Goal: Task Accomplishment & Management: Manage account settings

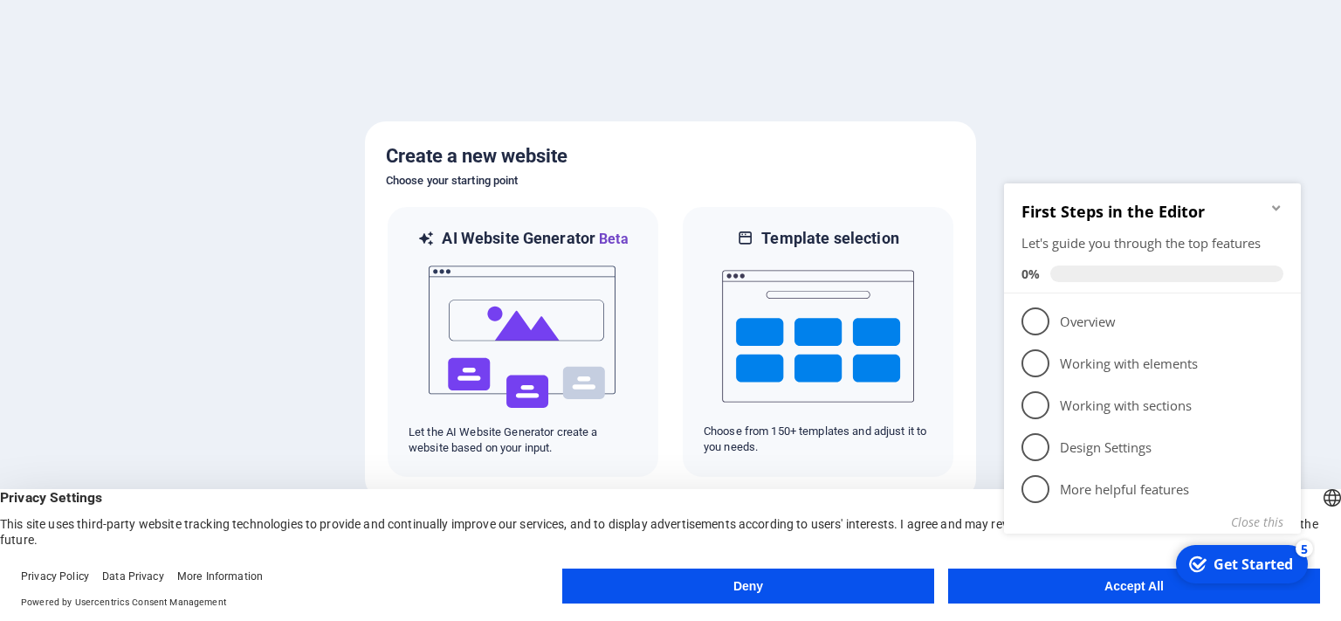
click at [1144, 592] on appcues-checklist "Contextual help checklist present on screen" at bounding box center [1156, 380] width 318 height 430
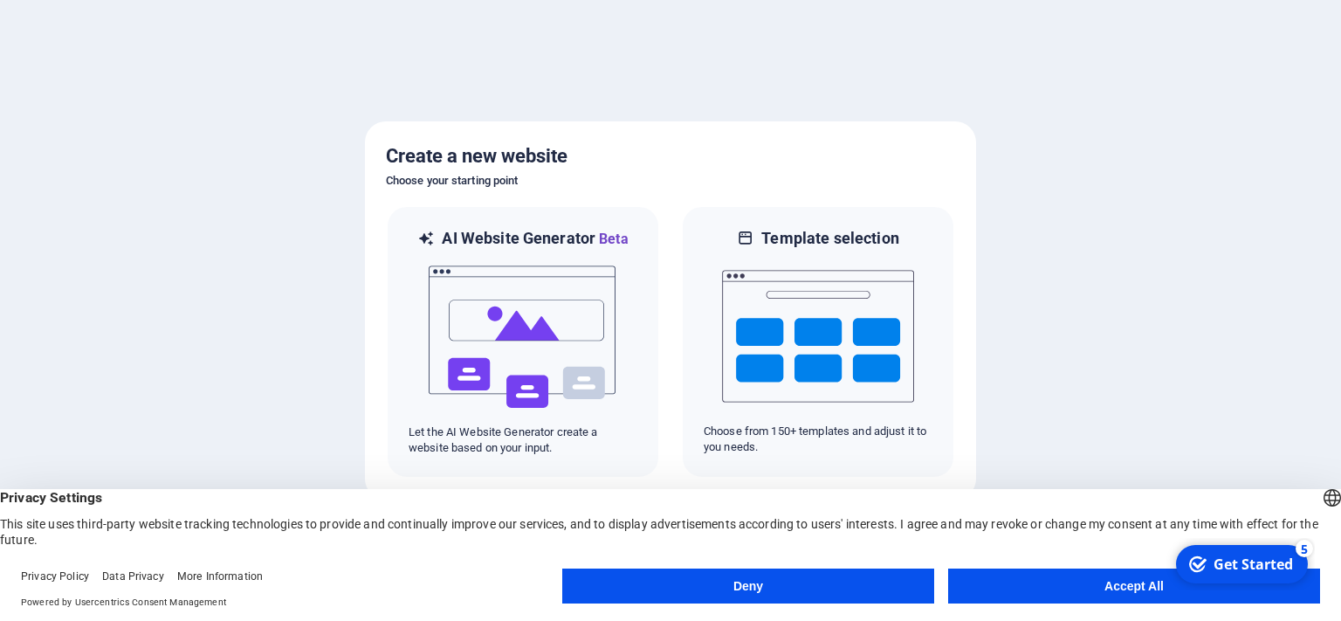
click at [1065, 582] on button "Accept All" at bounding box center [1134, 586] width 372 height 35
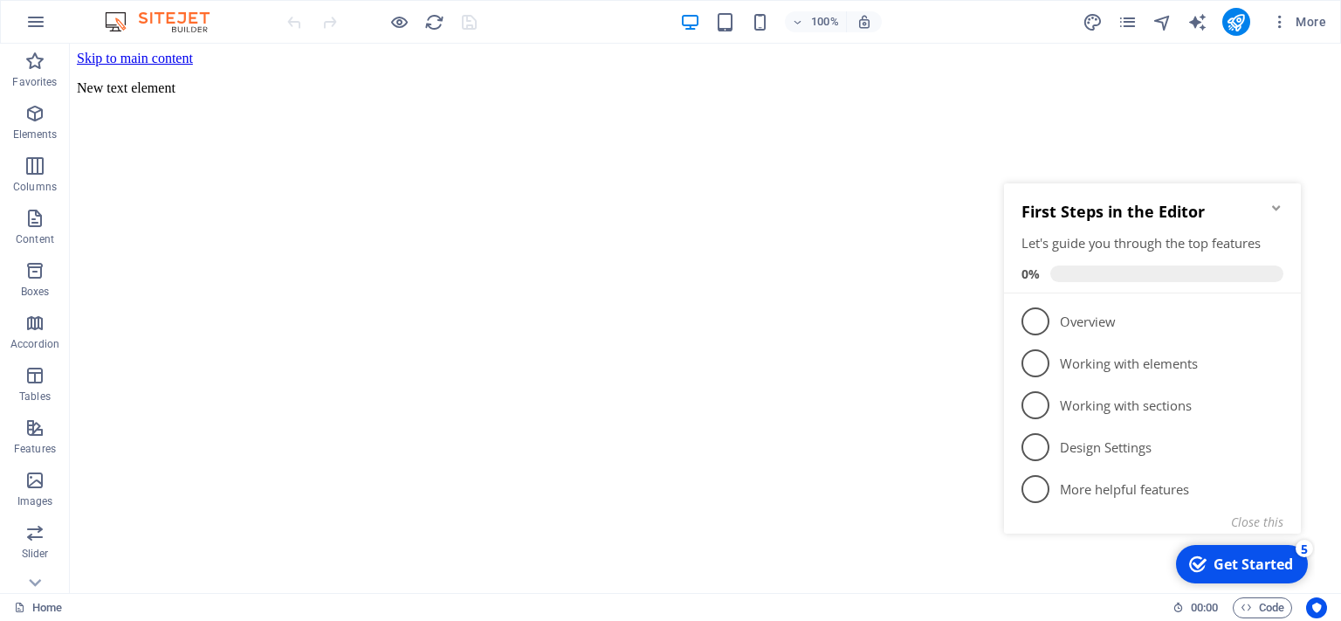
click at [1281, 209] on icon "Minimize checklist" at bounding box center [1277, 208] width 14 height 14
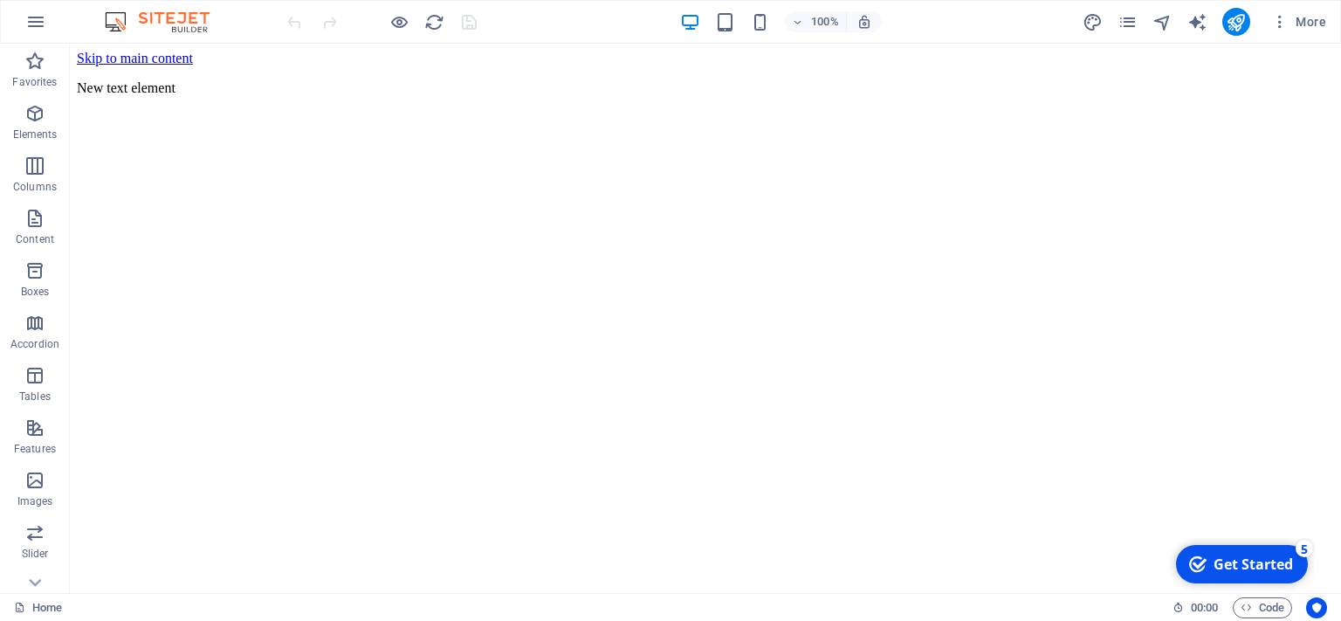
click at [436, 110] on html "Skip to main content New text element" at bounding box center [706, 77] width 1272 height 66
click at [152, 52] on div "Text" at bounding box center [113, 55] width 86 height 22
click at [1311, 23] on span "More" at bounding box center [1299, 21] width 55 height 17
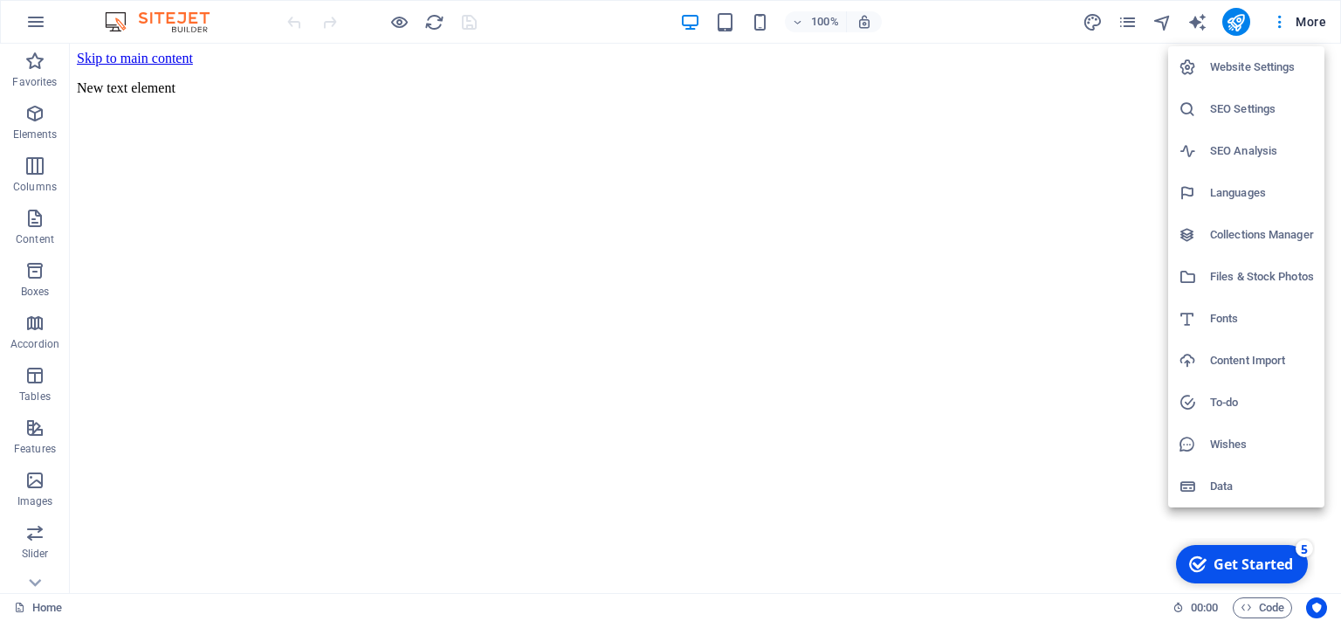
click at [1284, 17] on div at bounding box center [670, 310] width 1341 height 621
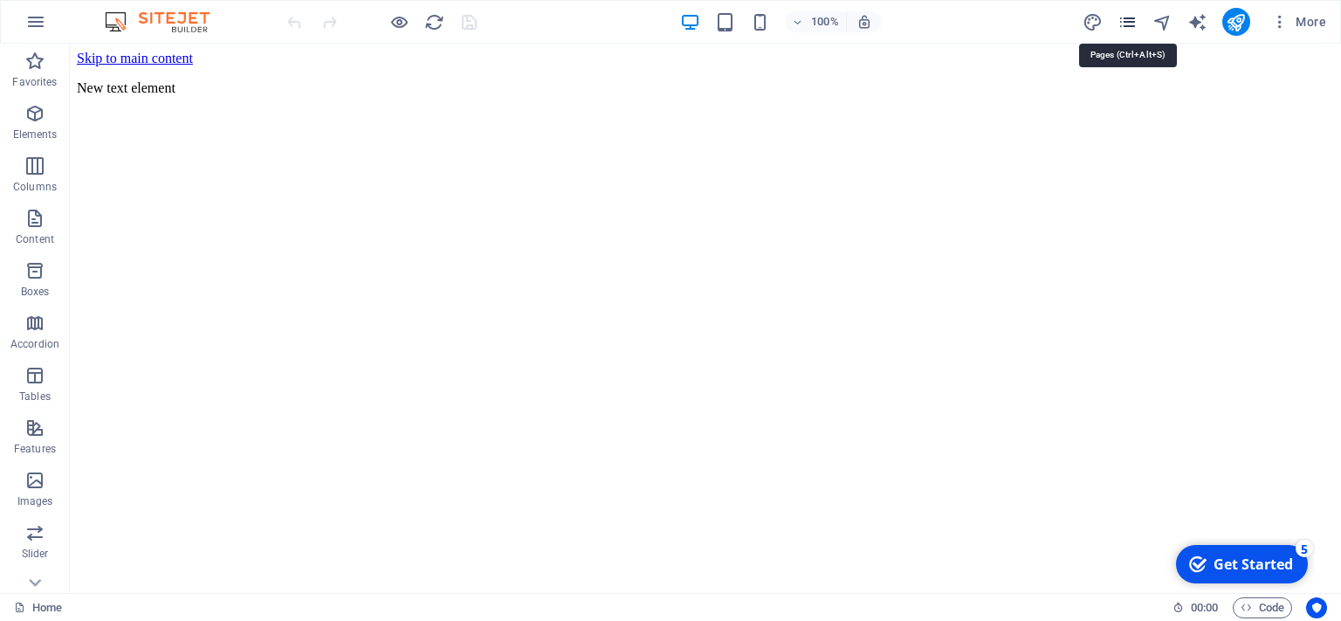
click at [1133, 22] on icon "pages" at bounding box center [1128, 22] width 20 height 20
click at [486, 110] on html "Skip to main content New text element" at bounding box center [706, 77] width 1272 height 66
click at [40, 16] on icon "button" at bounding box center [35, 21] width 21 height 21
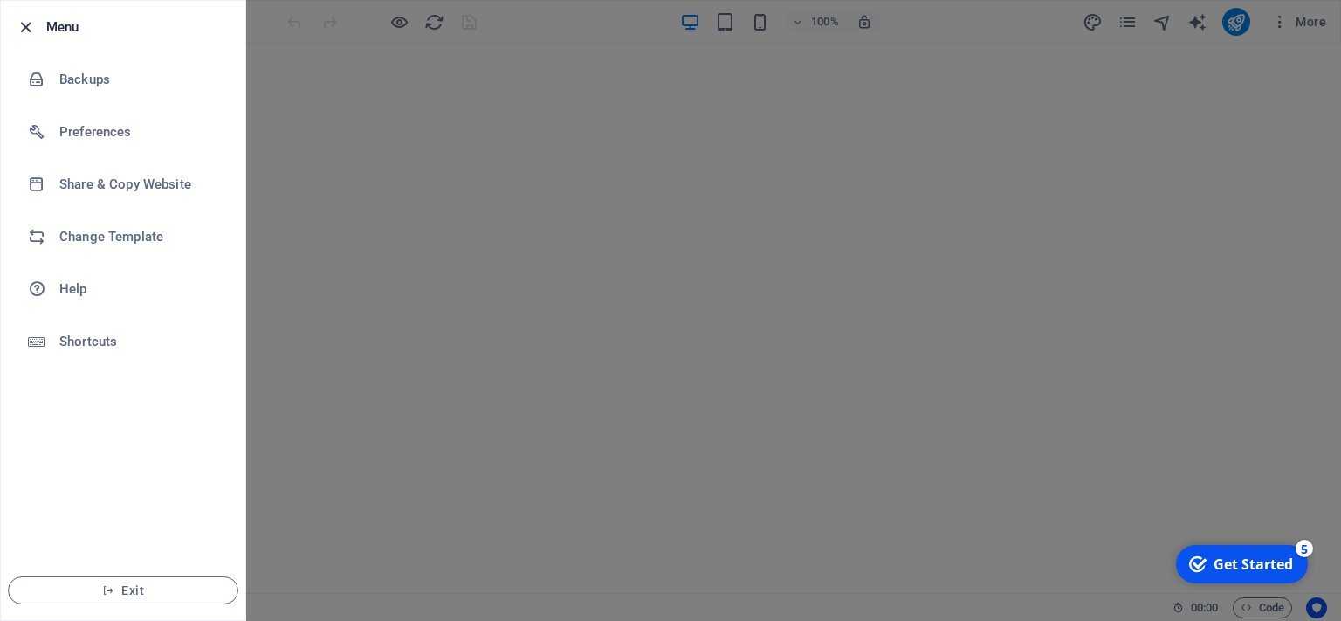
click at [30, 26] on icon "button" at bounding box center [26, 27] width 20 height 20
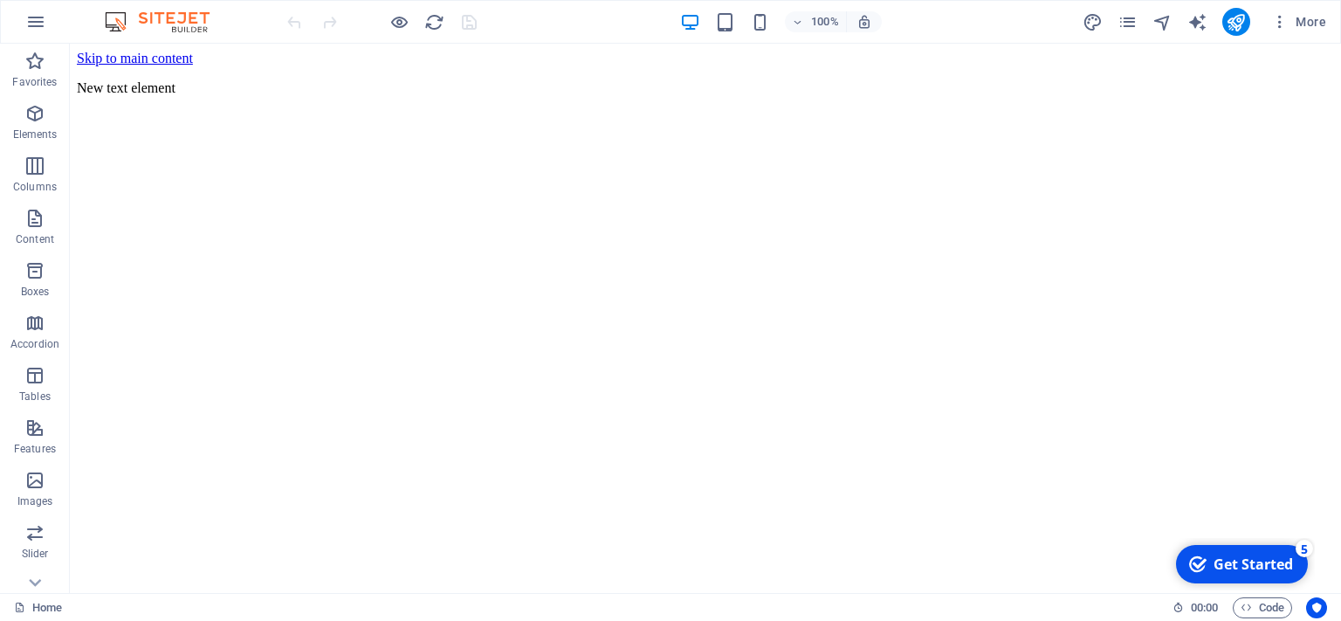
click at [203, 110] on html "Skip to main content New text element" at bounding box center [706, 77] width 1272 height 66
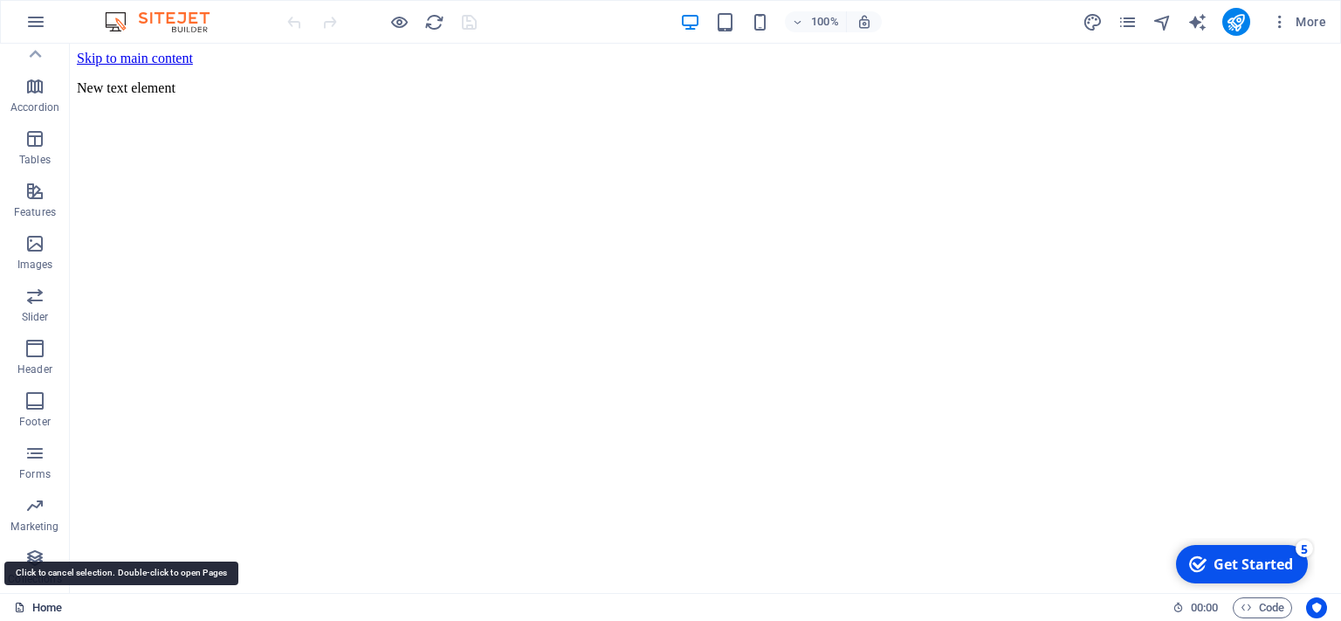
click at [48, 606] on link "Home" at bounding box center [38, 607] width 48 height 21
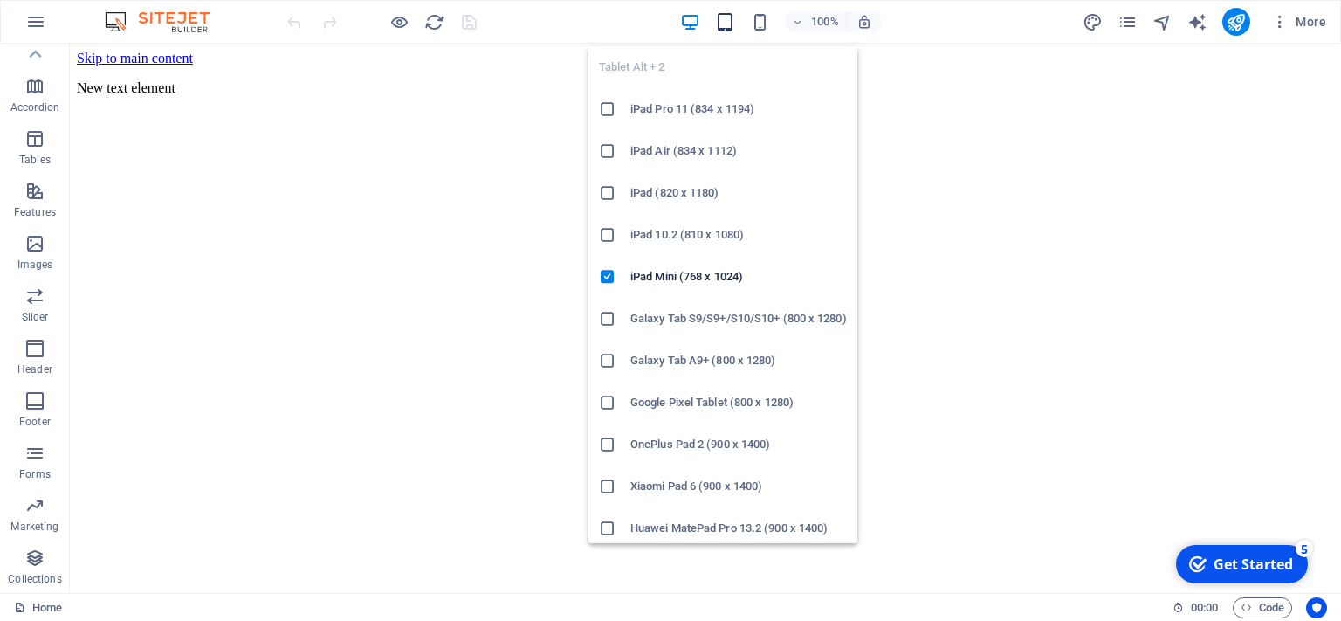
click at [734, 19] on icon "button" at bounding box center [725, 22] width 20 height 20
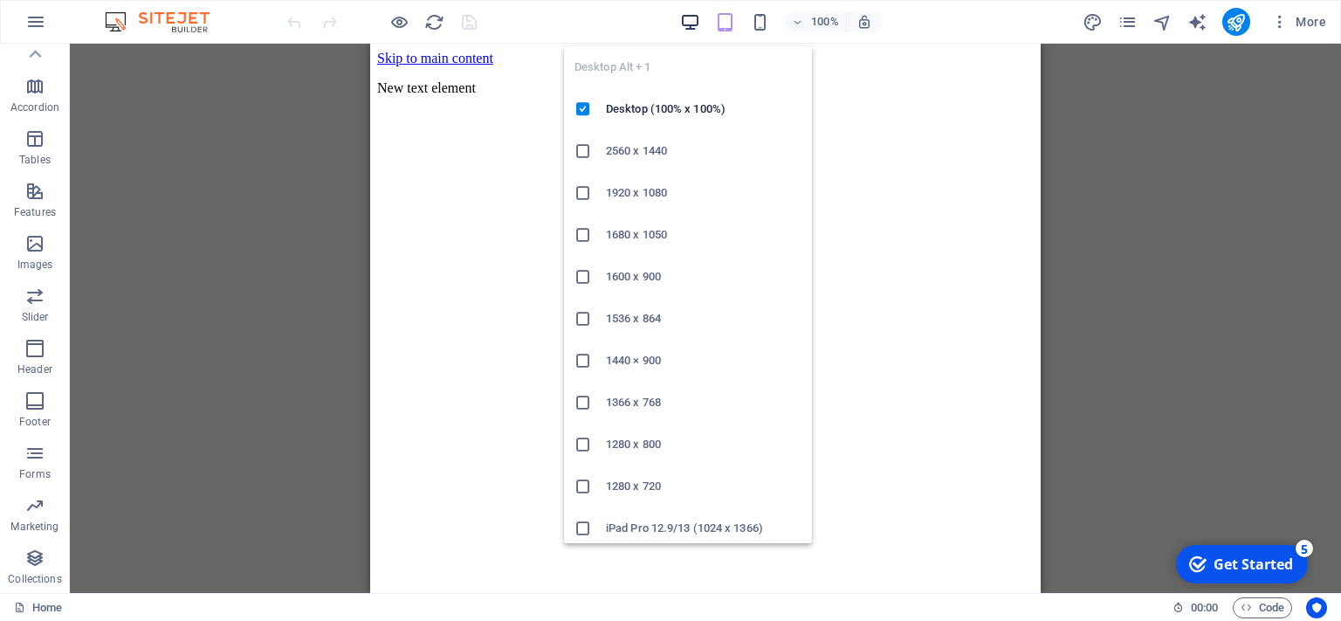
click at [698, 19] on icon "button" at bounding box center [690, 22] width 20 height 20
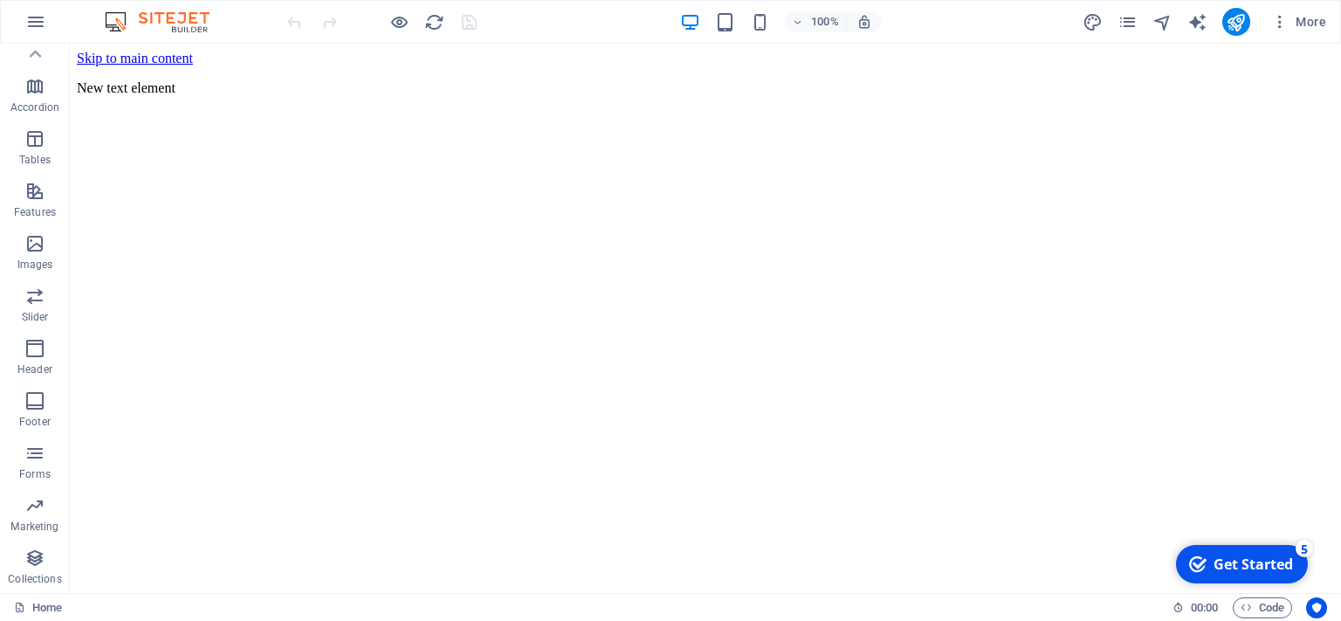
click at [421, 110] on html "Skip to main content New text element" at bounding box center [706, 77] width 1272 height 66
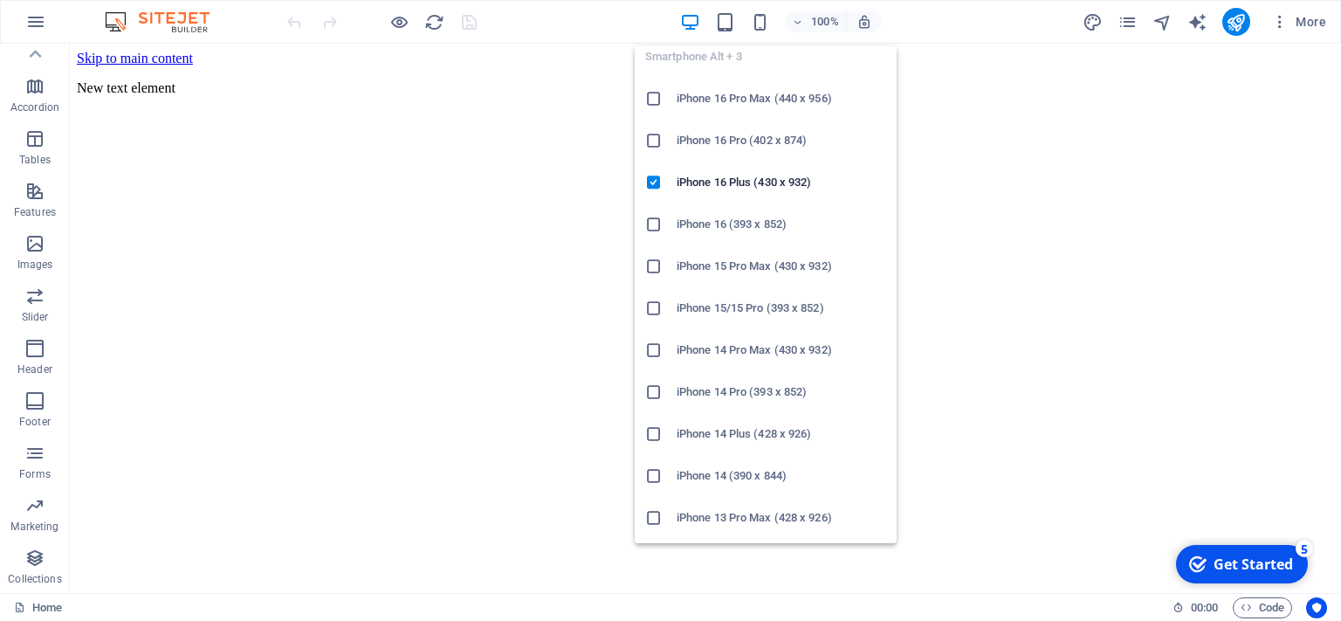
scroll to position [0, 0]
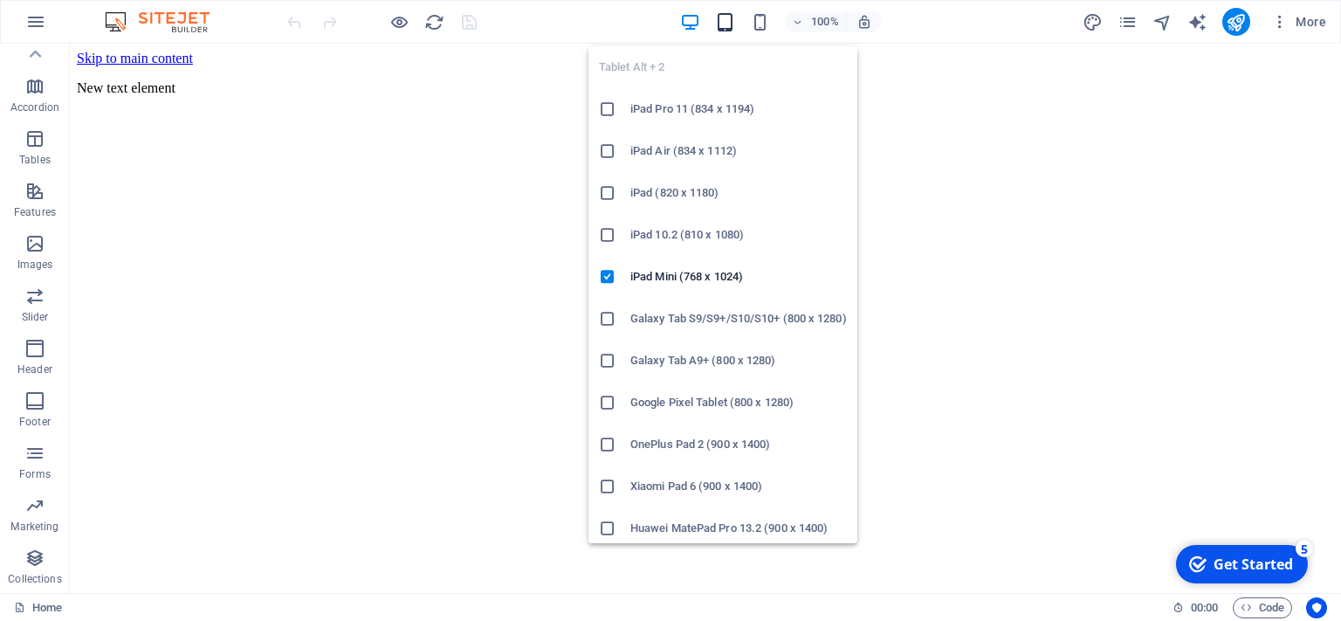
click at [730, 22] on icon "button" at bounding box center [725, 22] width 20 height 20
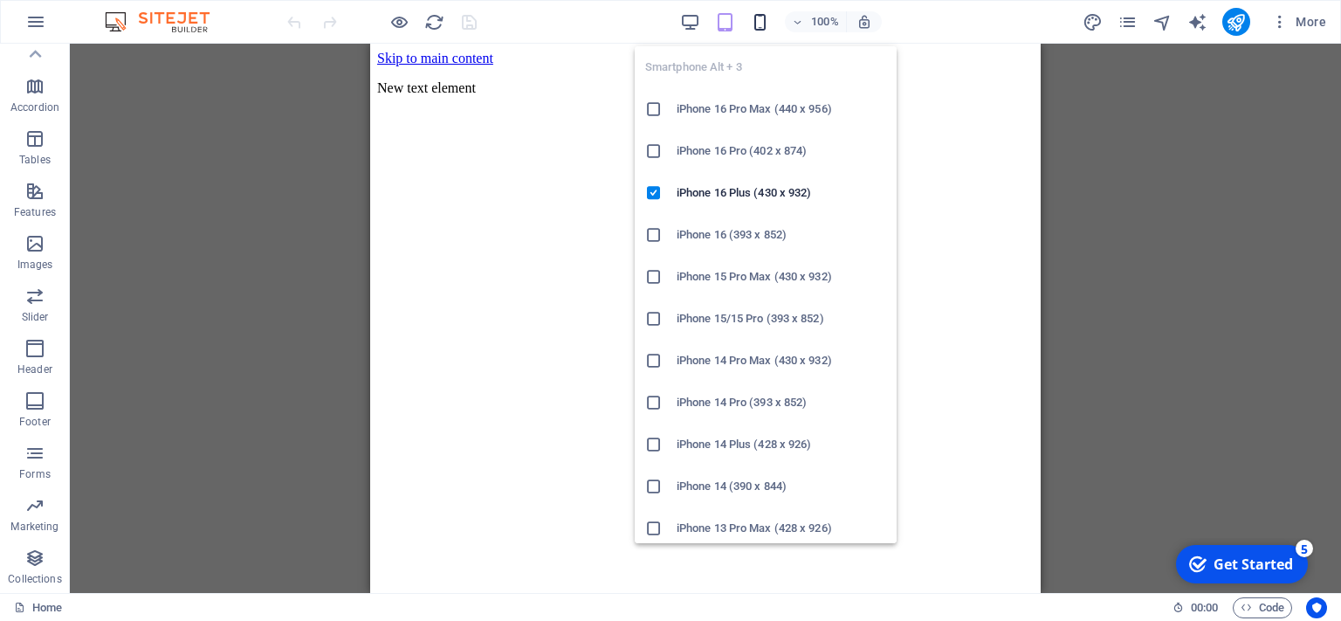
click at [765, 20] on icon "button" at bounding box center [760, 22] width 20 height 20
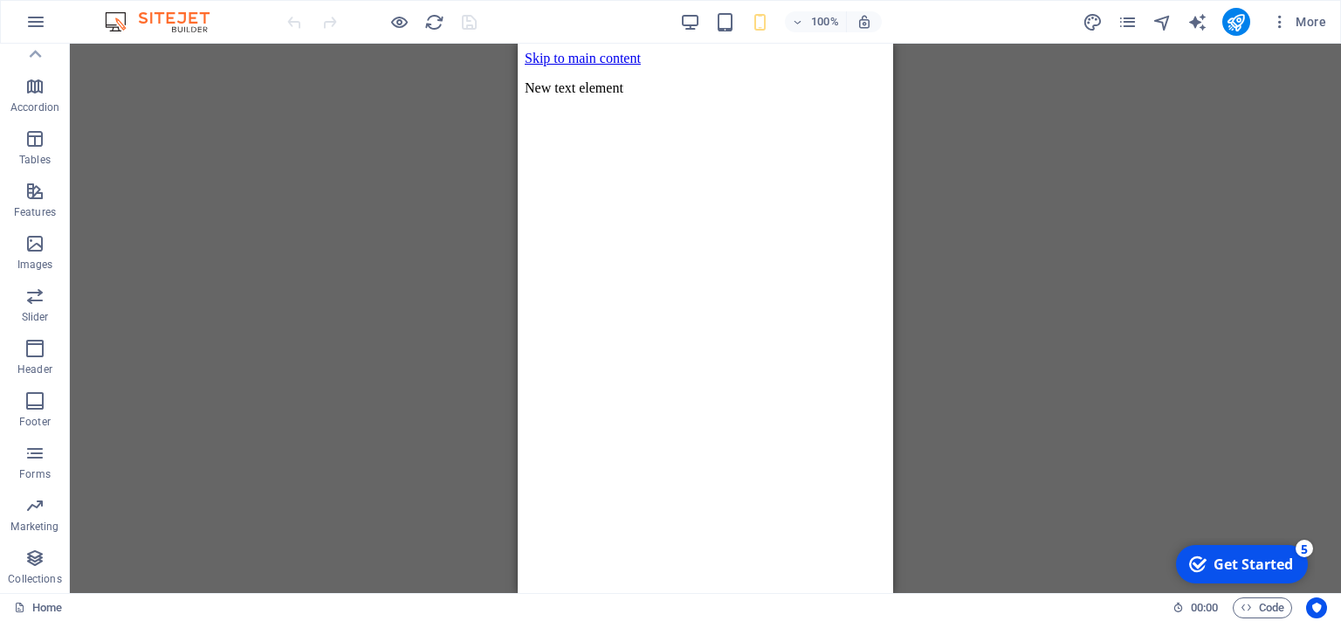
click at [592, 87] on html "Skip to main content New text element" at bounding box center [706, 77] width 376 height 66
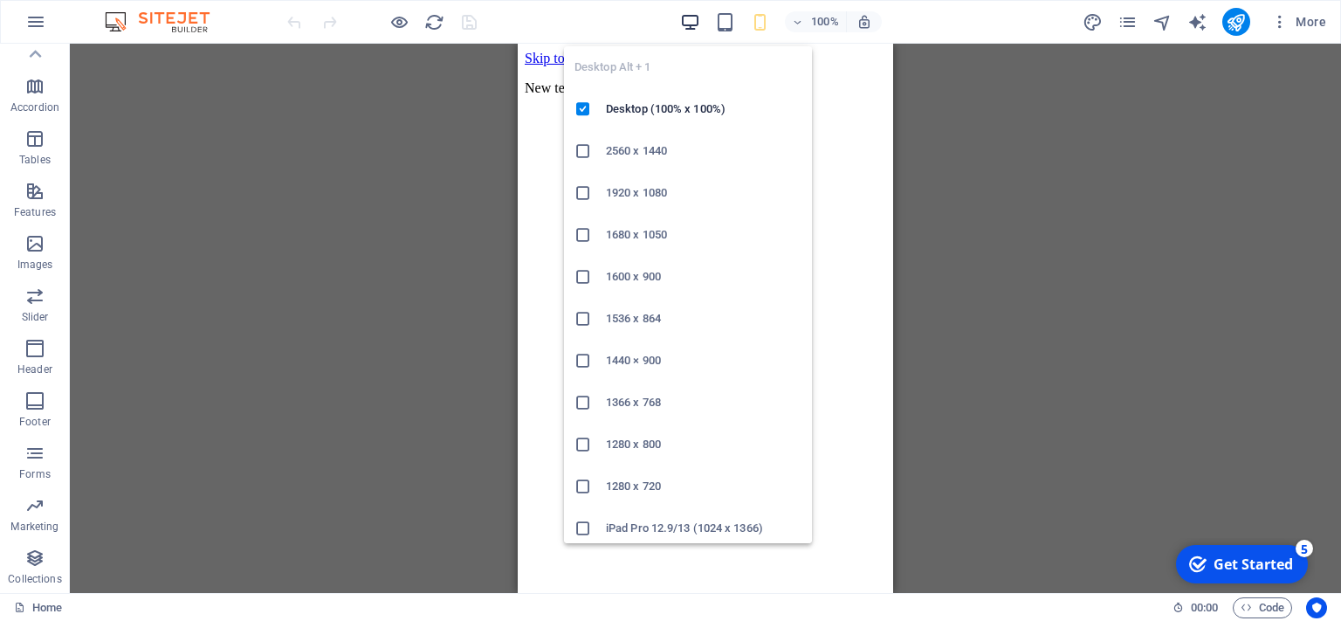
click at [689, 19] on icon "button" at bounding box center [690, 22] width 20 height 20
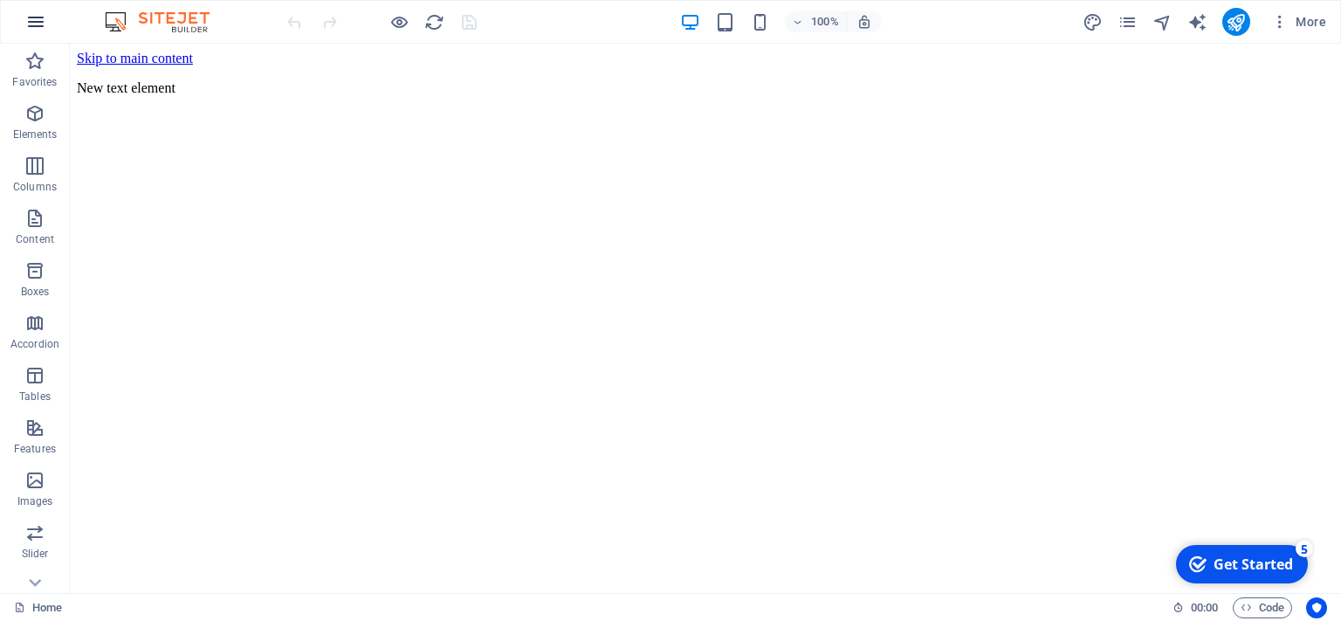
click at [38, 27] on icon "button" at bounding box center [35, 21] width 21 height 21
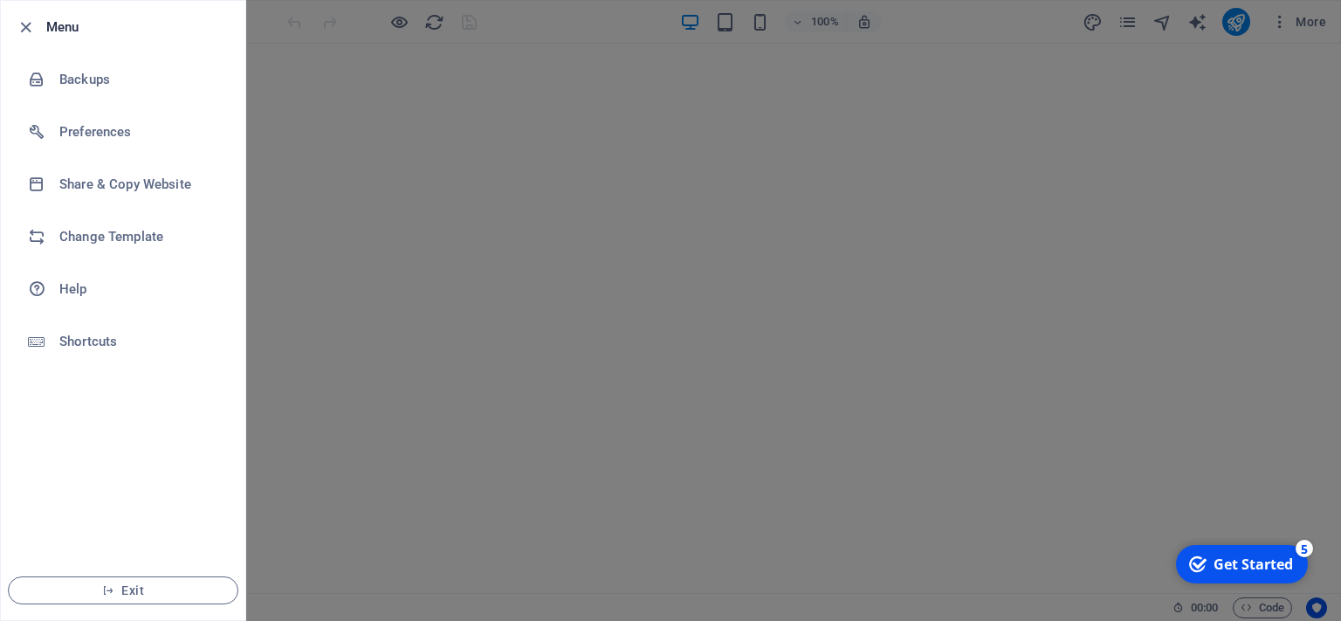
click at [348, 140] on div at bounding box center [670, 310] width 1341 height 621
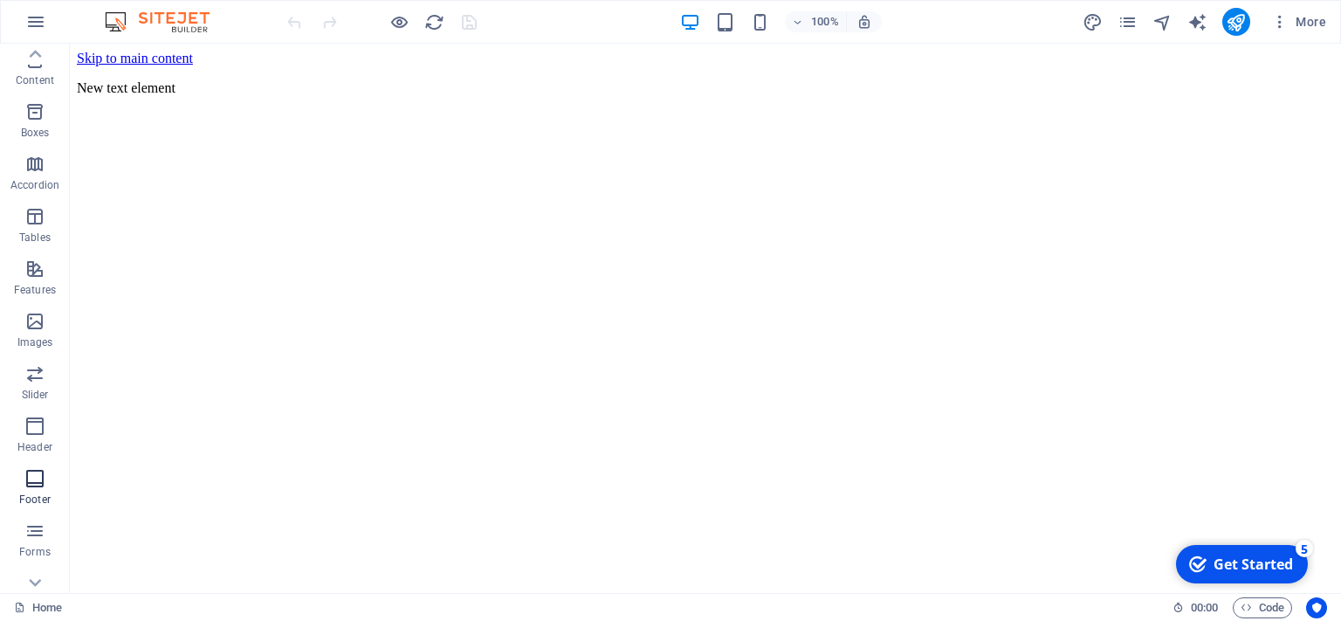
scroll to position [237, 0]
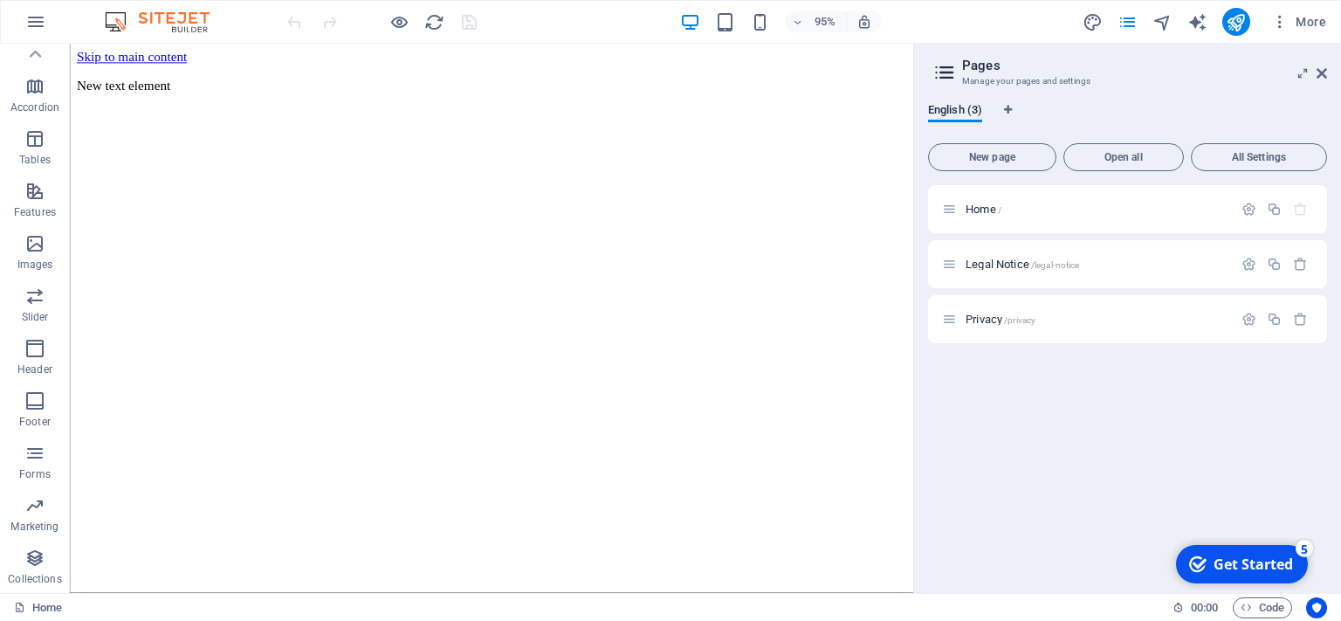
click at [1106, 419] on div "Home / Legal Notice /legal-notice Privacy /privacy" at bounding box center [1127, 382] width 399 height 394
click at [1307, 264] on icon "button" at bounding box center [1300, 264] width 15 height 15
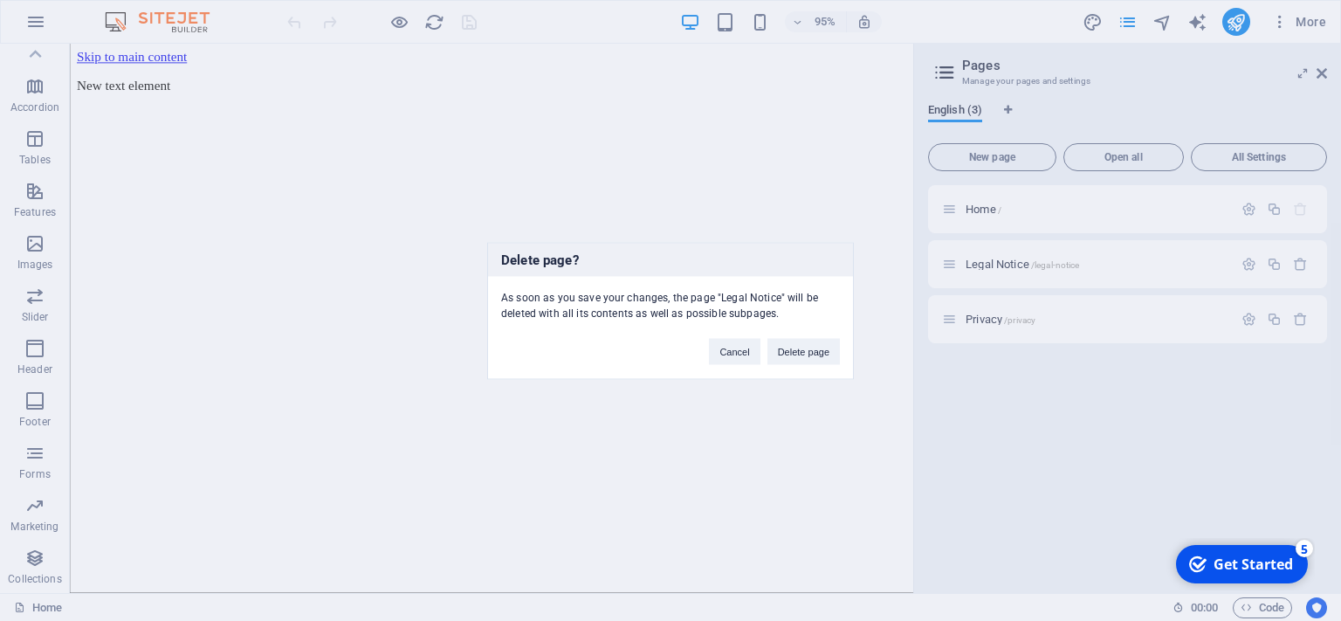
click at [815, 351] on button "Delete page" at bounding box center [804, 351] width 72 height 26
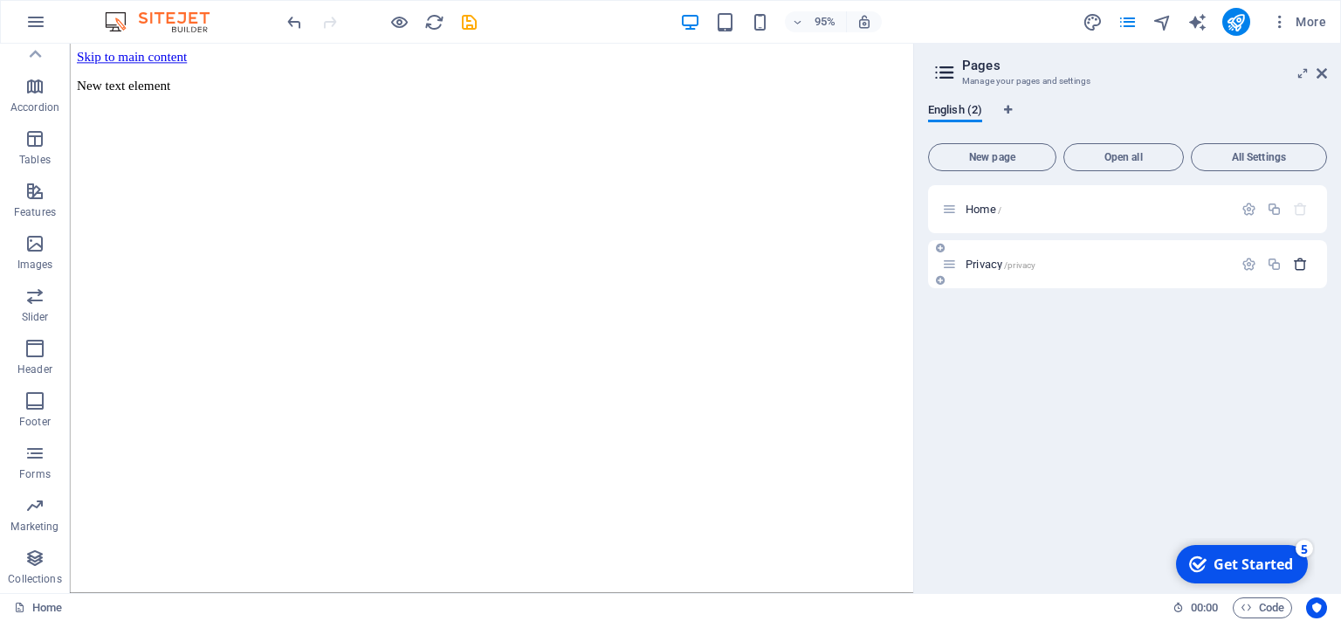
click at [1300, 271] on icon "button" at bounding box center [1300, 264] width 15 height 15
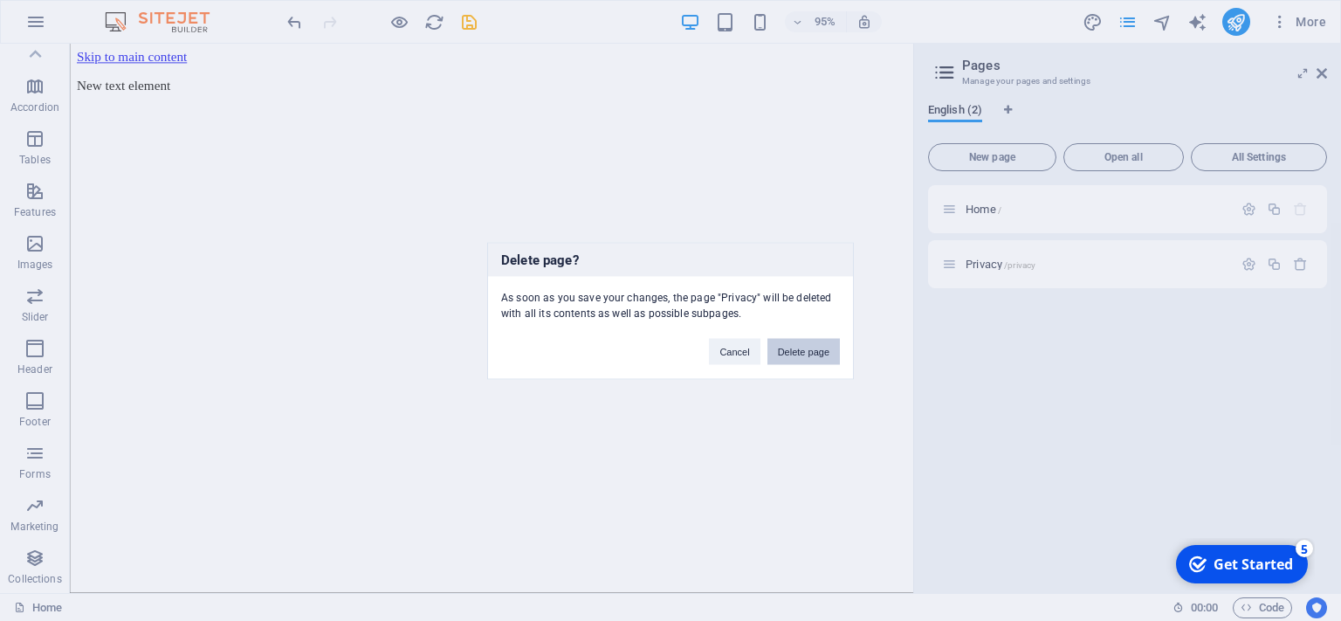
drag, startPoint x: 816, startPoint y: 347, endPoint x: 842, endPoint y: 319, distance: 38.3
click at [816, 347] on button "Delete page" at bounding box center [804, 351] width 72 height 26
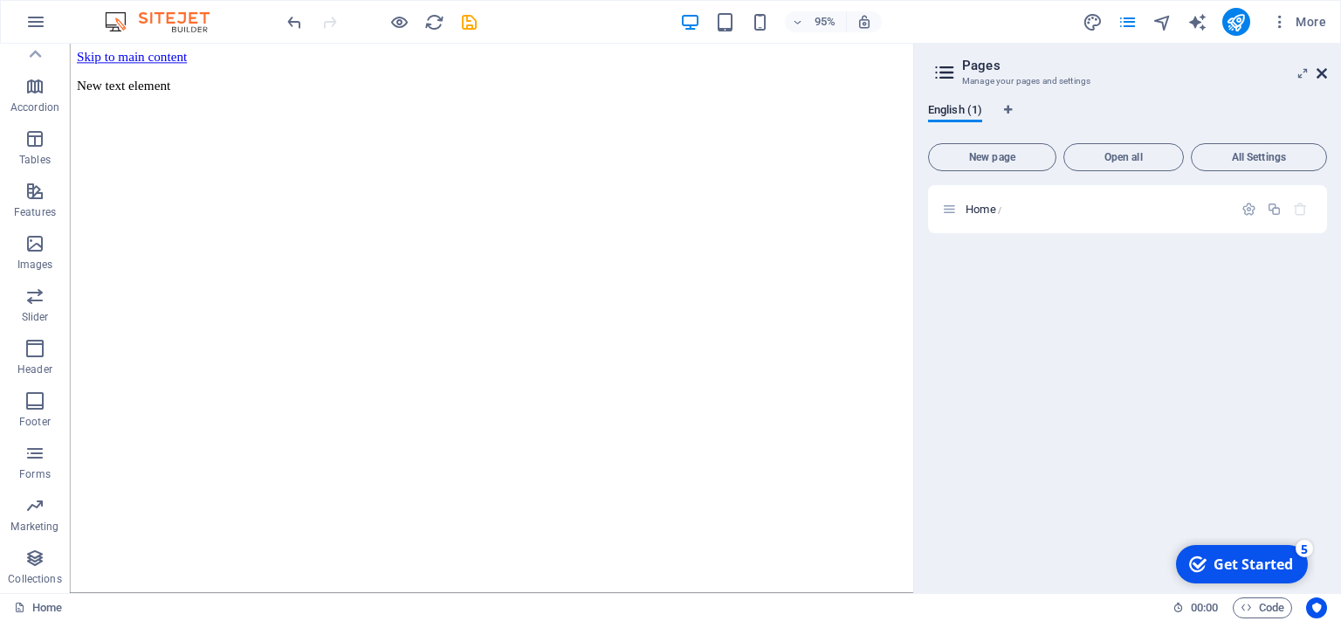
click at [1320, 69] on icon at bounding box center [1322, 73] width 10 height 14
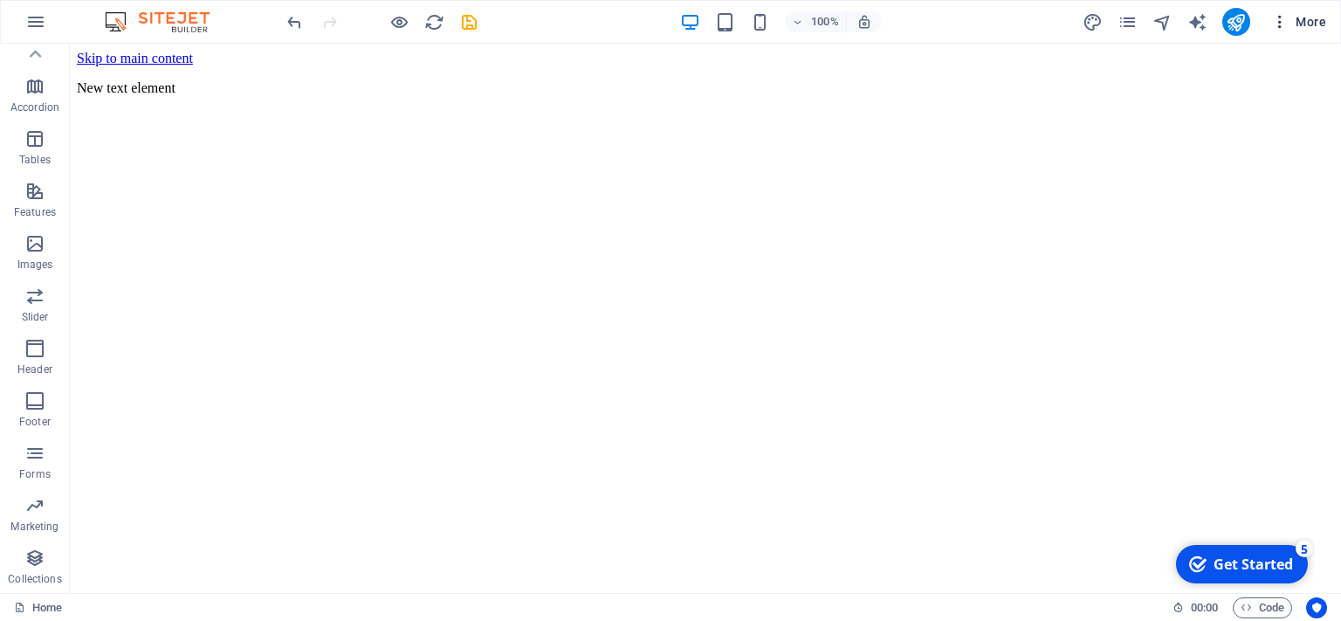
click at [1298, 19] on span "More" at bounding box center [1299, 21] width 55 height 17
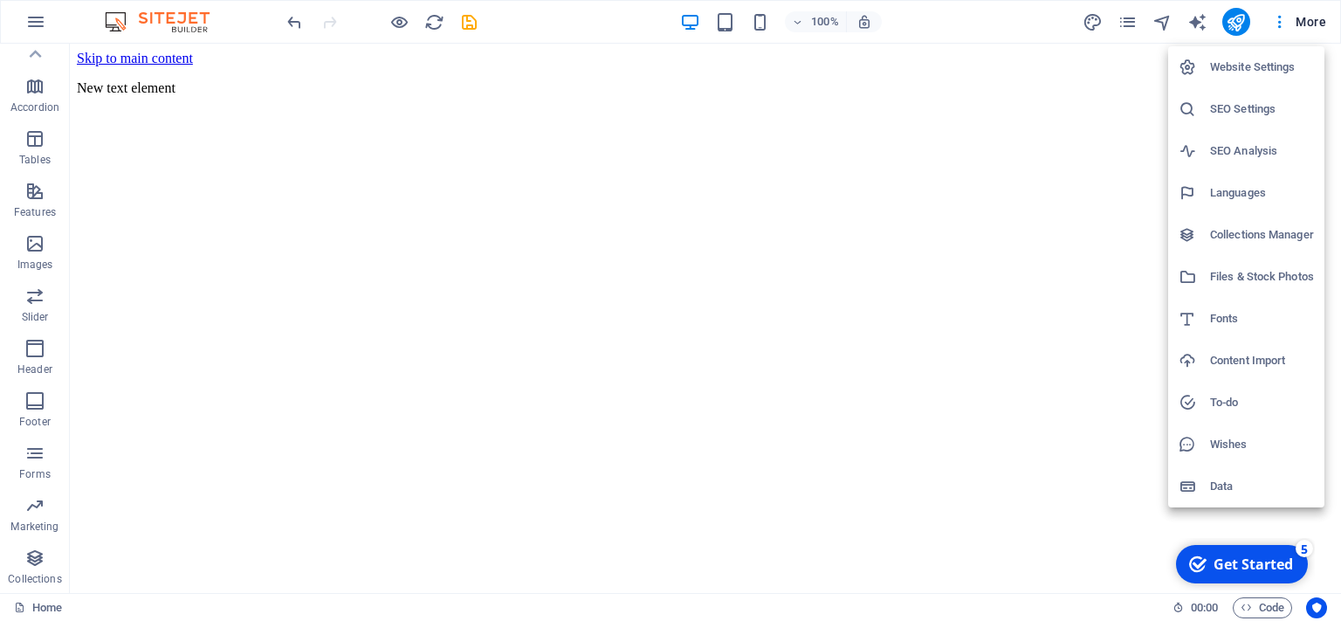
click at [1280, 64] on h6 "Website Settings" at bounding box center [1262, 67] width 104 height 21
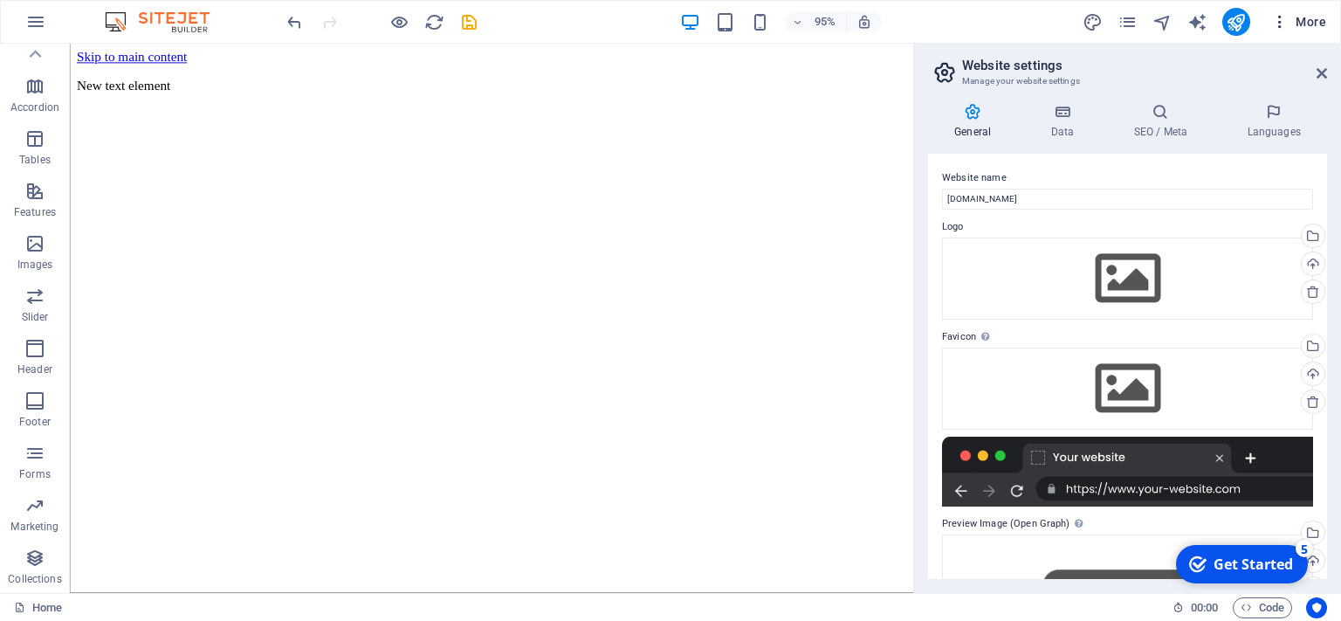
click at [1309, 23] on span "More" at bounding box center [1299, 21] width 55 height 17
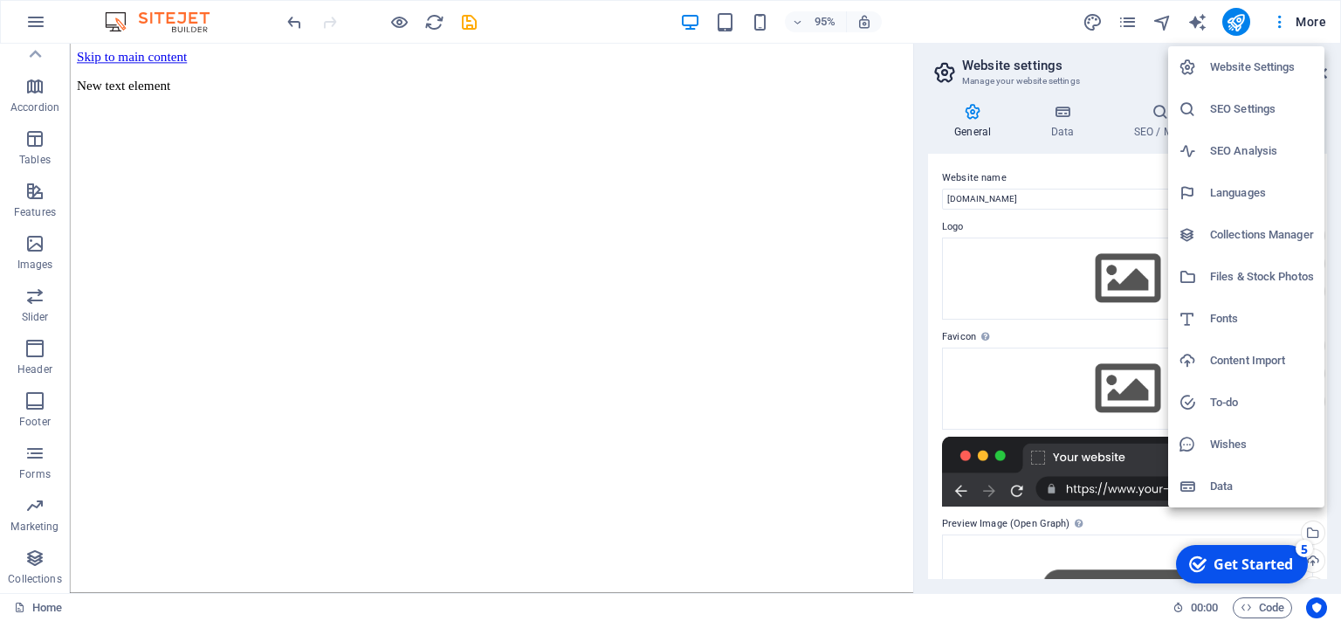
click at [1227, 484] on h6 "Data" at bounding box center [1262, 486] width 104 height 21
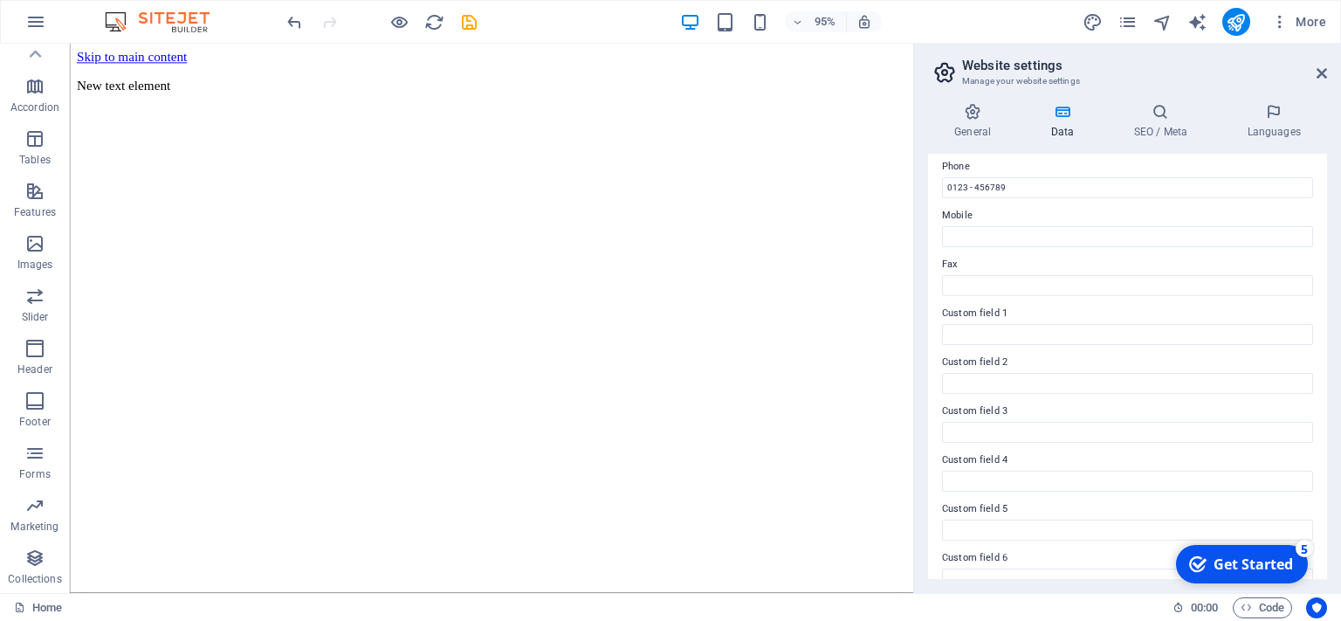
scroll to position [413, 0]
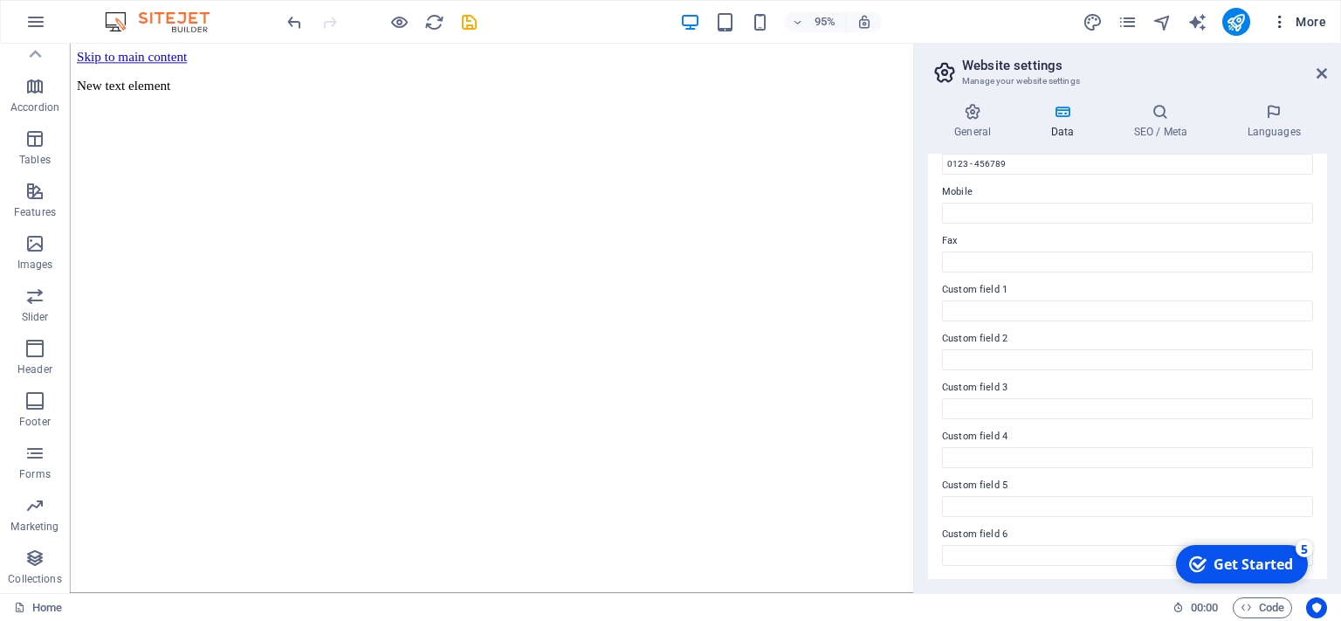
click at [1325, 20] on span "More" at bounding box center [1299, 21] width 55 height 17
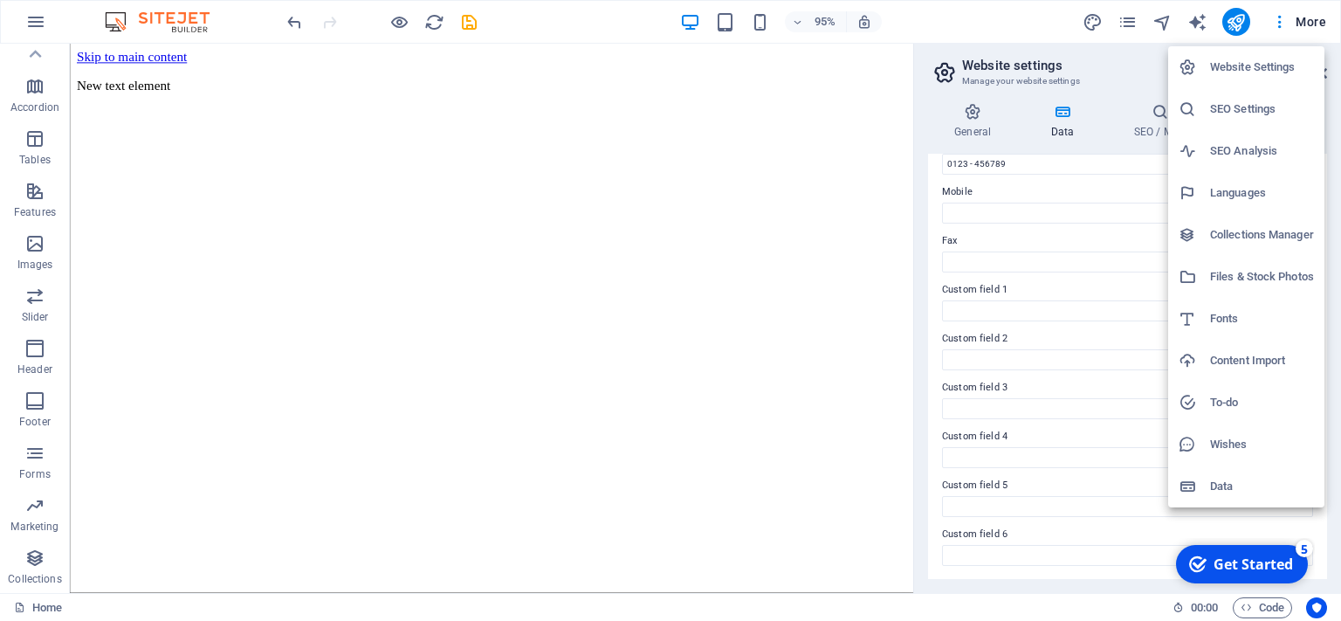
click at [725, 145] on div at bounding box center [670, 310] width 1341 height 621
